Goal: Navigation & Orientation: Find specific page/section

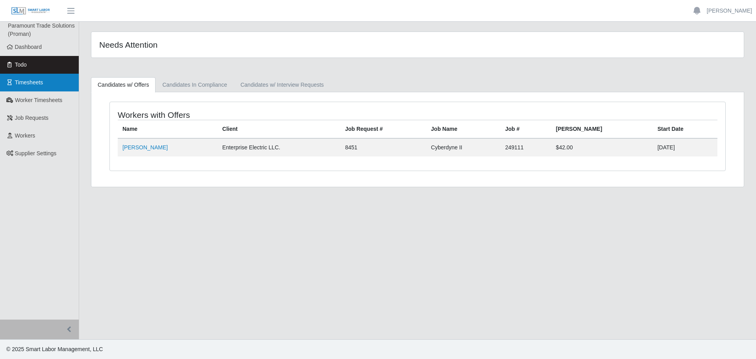
click at [49, 91] on link "Timesheets" at bounding box center [39, 83] width 79 height 18
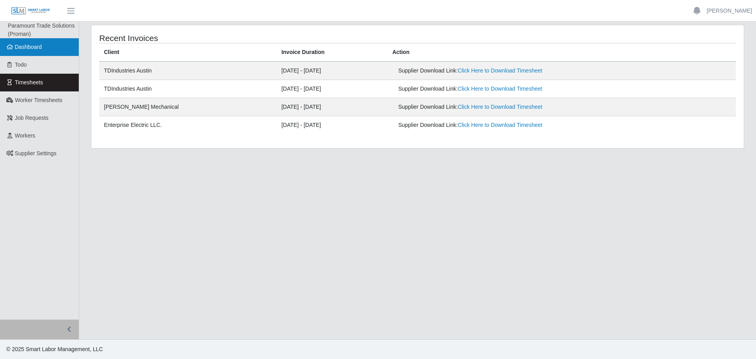
click at [39, 49] on span "Dashboard" at bounding box center [28, 47] width 27 height 6
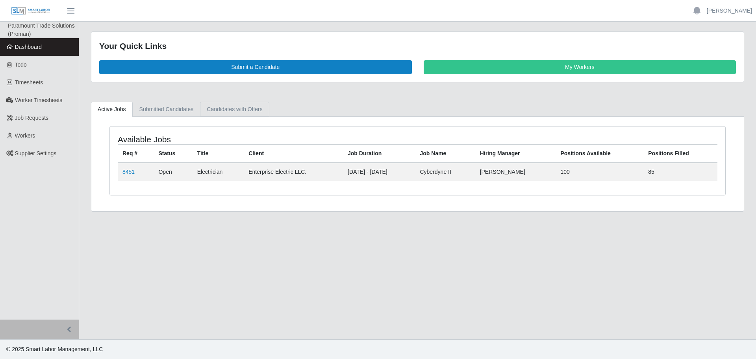
click at [243, 115] on link "Candidates with Offers" at bounding box center [234, 109] width 69 height 15
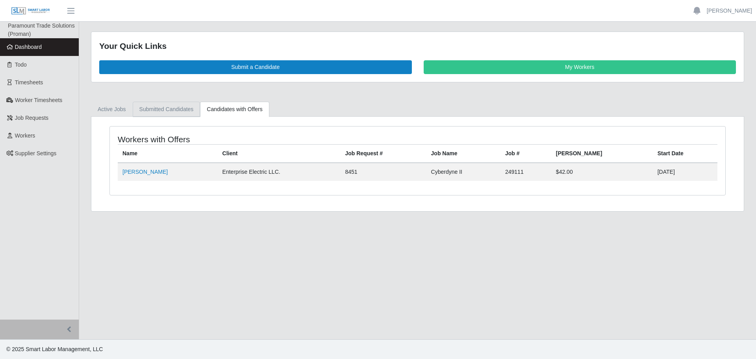
click at [178, 107] on link "Submitted Candidates" at bounding box center [167, 109] width 68 height 15
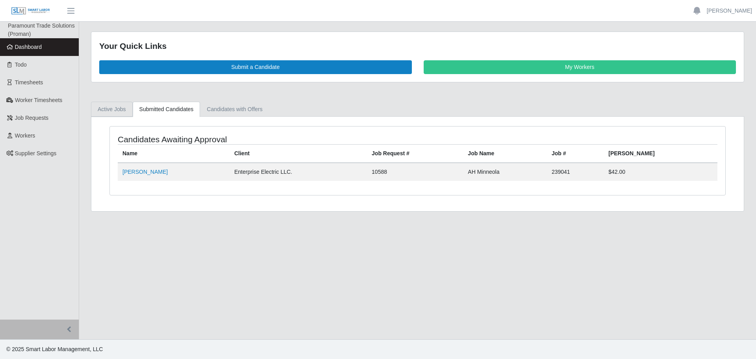
click at [116, 110] on link "Active Jobs" at bounding box center [112, 109] width 42 height 15
